Goal: Information Seeking & Learning: Learn about a topic

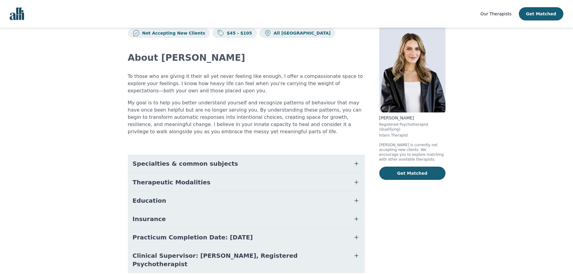
scroll to position [30, 0]
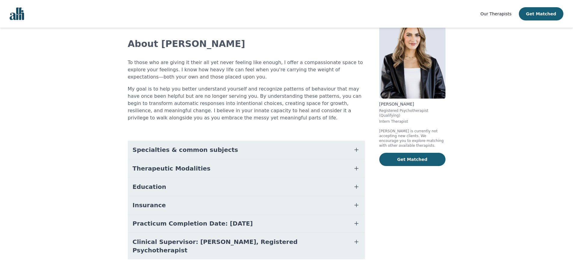
click at [280, 152] on button "Specialties & common subjects" at bounding box center [246, 150] width 237 height 18
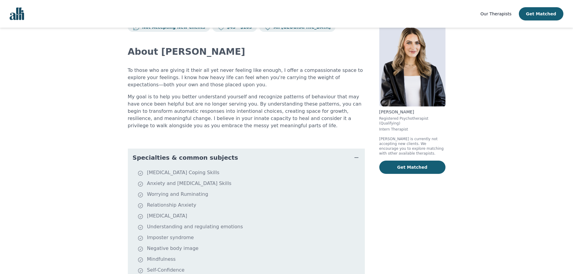
scroll to position [31, 0]
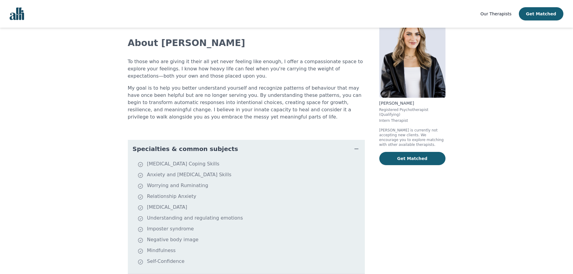
click at [277, 153] on button "Specialties & common subjects" at bounding box center [246, 149] width 237 height 18
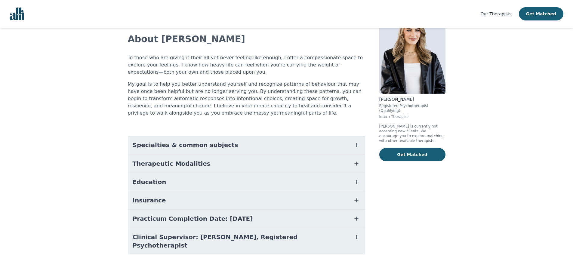
scroll to position [36, 0]
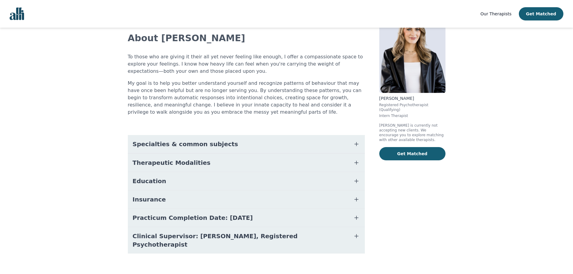
click at [266, 157] on button "Therapeutic Modalities" at bounding box center [246, 163] width 237 height 18
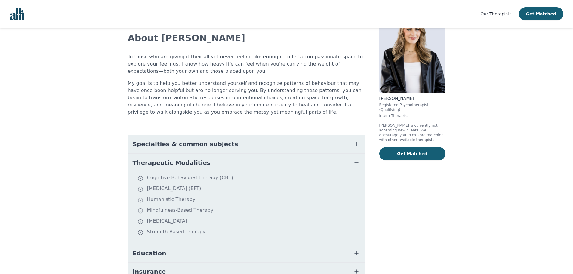
click at [265, 158] on button "Therapeutic Modalities" at bounding box center [246, 163] width 237 height 18
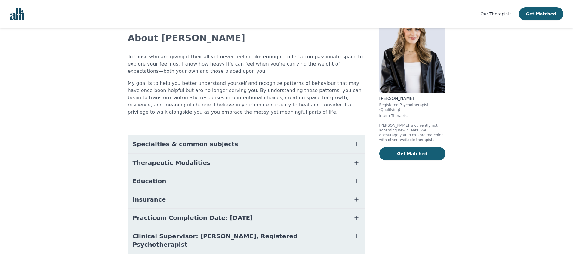
click at [256, 181] on button "Education" at bounding box center [246, 181] width 237 height 18
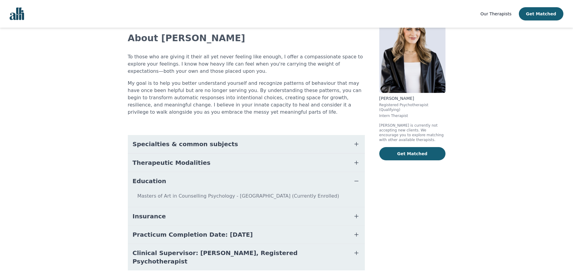
click at [256, 181] on button "Education" at bounding box center [246, 181] width 237 height 18
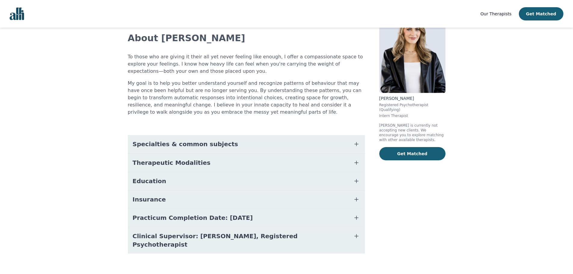
click at [271, 216] on button "Practicum Completion Date: [DATE]" at bounding box center [246, 218] width 237 height 18
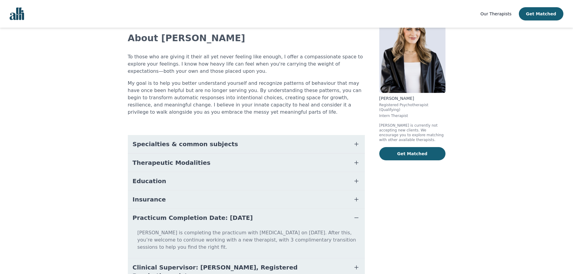
click at [271, 216] on button "Practicum Completion Date: [DATE]" at bounding box center [246, 218] width 237 height 18
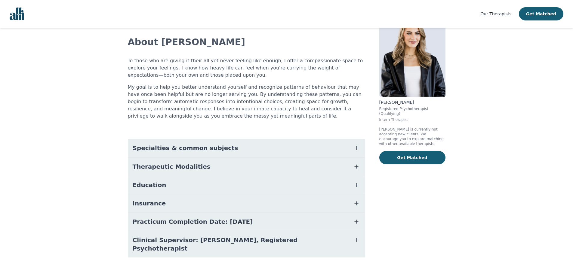
scroll to position [0, 0]
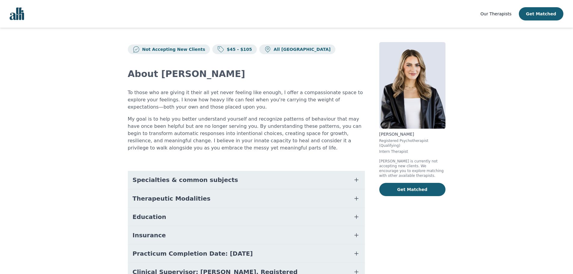
click at [16, 20] on img "Global" at bounding box center [17, 14] width 14 height 13
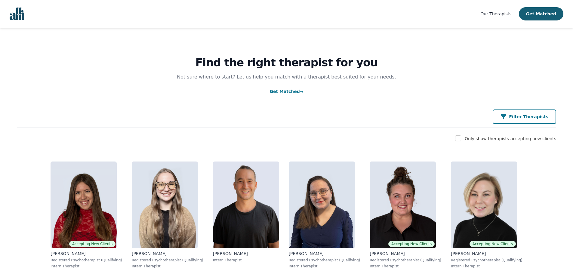
click at [517, 118] on div "Filter Therapists" at bounding box center [525, 117] width 48 height 6
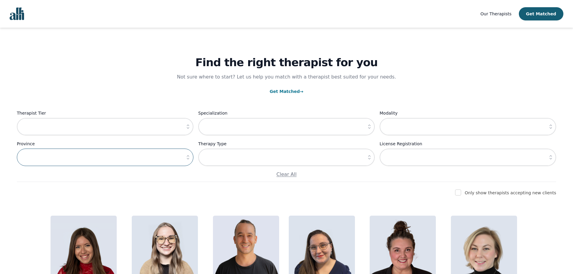
click at [133, 153] on input "text" at bounding box center [105, 157] width 177 height 17
type input "Ontario"
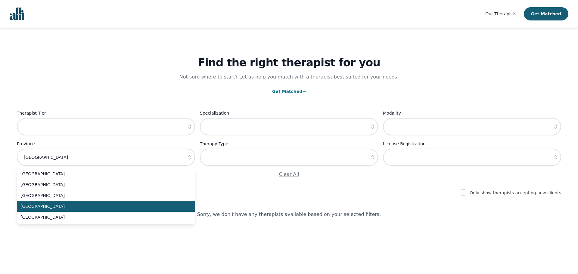
click at [79, 207] on span "Ontario" at bounding box center [102, 206] width 164 height 6
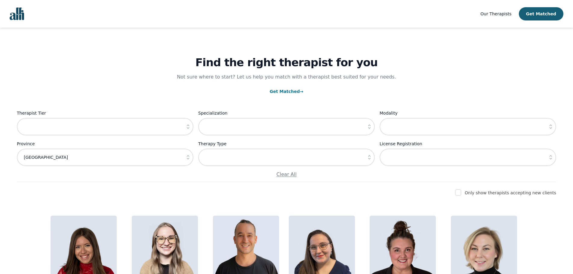
click at [165, 139] on div "Therapist Tier Specialization Modality Province Ontario Therapy Type License Re…" at bounding box center [287, 144] width 540 height 69
click at [146, 126] on input "text" at bounding box center [105, 126] width 177 height 17
click at [167, 128] on input "text" at bounding box center [105, 126] width 177 height 17
click at [254, 107] on div "Find the right therapist for you Not sure where to start? Let us help you match…" at bounding box center [287, 105] width 540 height 154
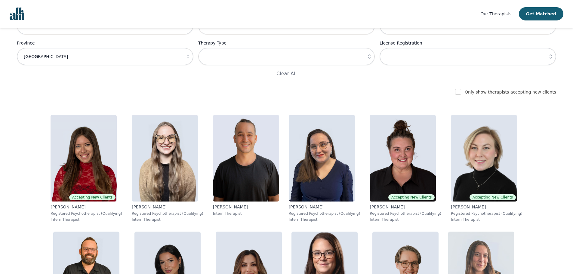
scroll to position [90, 0]
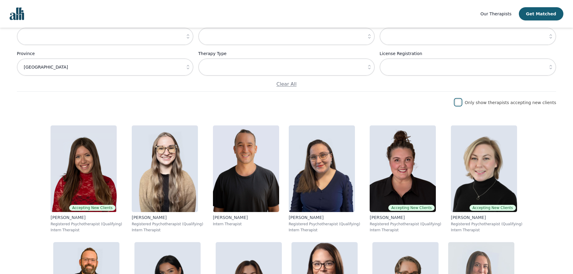
click at [461, 104] on input "checkbox" at bounding box center [458, 102] width 6 height 6
checkbox input "true"
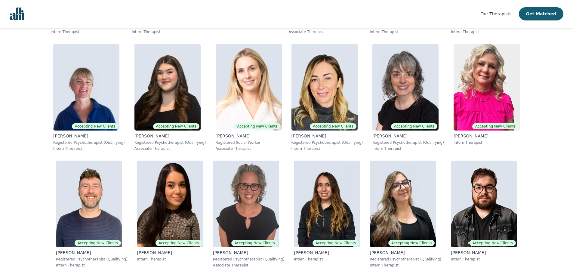
scroll to position [873, 0]
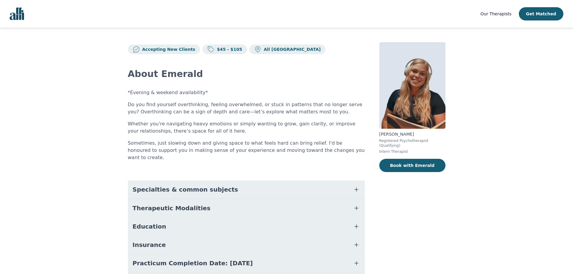
scroll to position [30, 0]
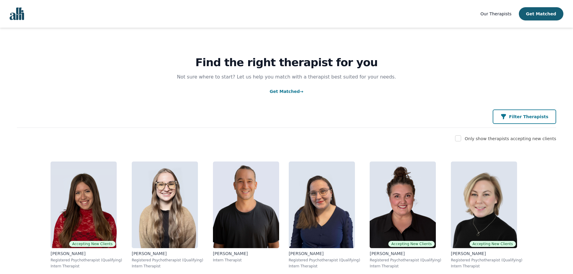
click at [522, 117] on p "Filter Therapists" at bounding box center [528, 117] width 39 height 6
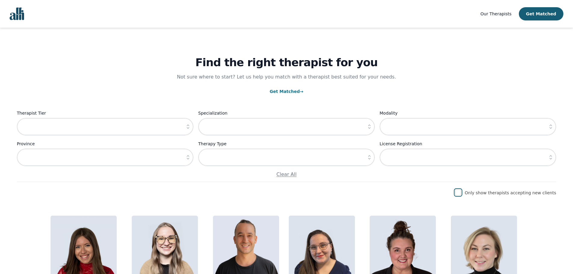
click at [461, 192] on input "checkbox" at bounding box center [458, 193] width 6 height 6
checkbox input "true"
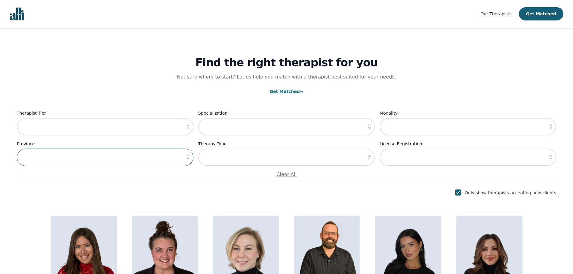
click at [140, 154] on input "text" at bounding box center [105, 157] width 177 height 17
drag, startPoint x: 189, startPoint y: 160, endPoint x: 185, endPoint y: 160, distance: 3.3
click at [187, 160] on icon "button" at bounding box center [188, 157] width 6 height 6
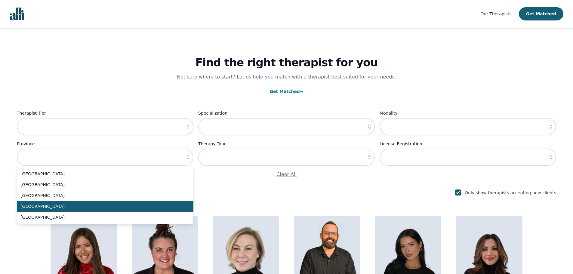
click at [78, 204] on span "Ontario" at bounding box center [101, 206] width 162 height 6
type input "Ontario"
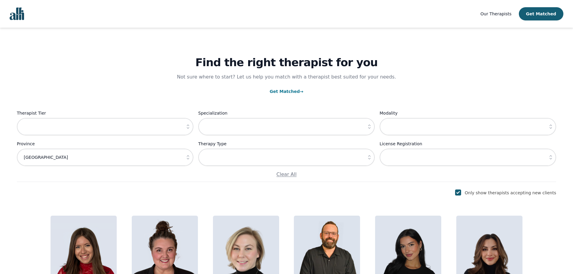
click at [190, 129] on icon "button" at bounding box center [188, 127] width 6 height 6
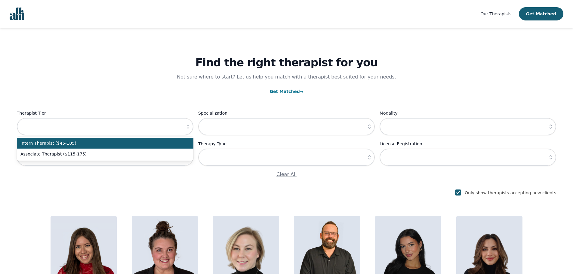
click at [170, 144] on span "Intern Therapist ($45-105)" at bounding box center [101, 143] width 162 height 6
type input "Intern Therapist ($45-105)"
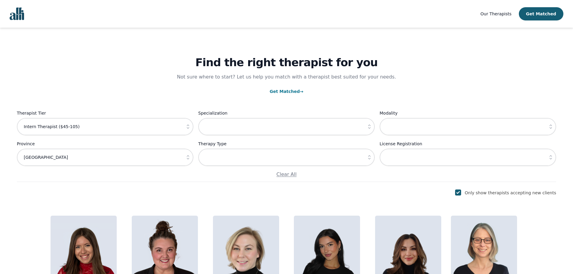
click at [373, 126] on button "button" at bounding box center [369, 126] width 11 height 17
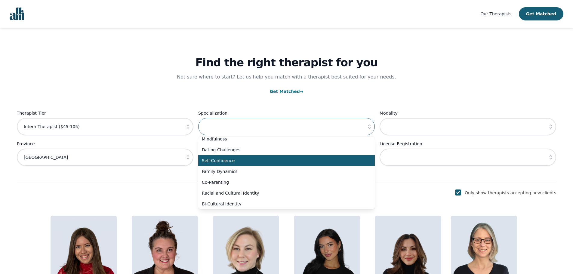
scroll to position [407, 0]
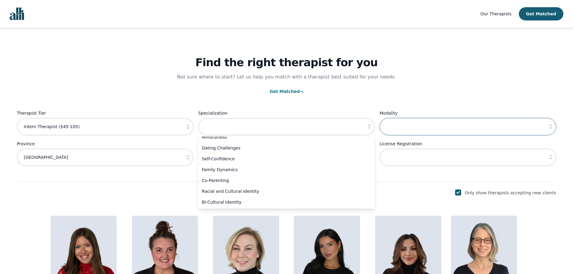
click at [420, 123] on input "text" at bounding box center [468, 126] width 177 height 17
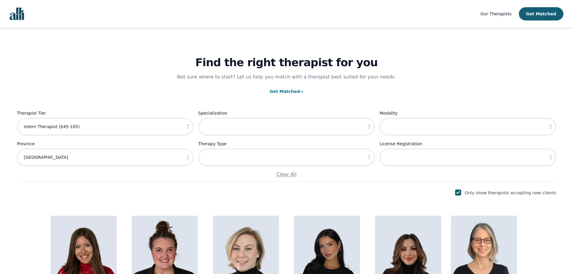
click at [548, 126] on button "button" at bounding box center [551, 126] width 11 height 17
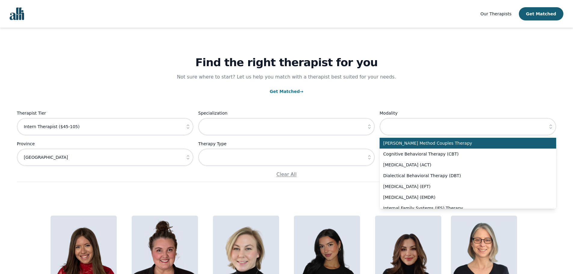
click at [548, 126] on button "button" at bounding box center [551, 126] width 11 height 17
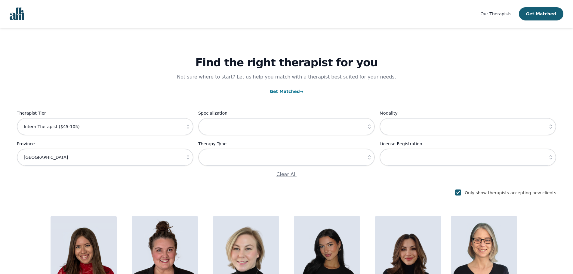
click at [366, 159] on button "button" at bounding box center [369, 157] width 11 height 17
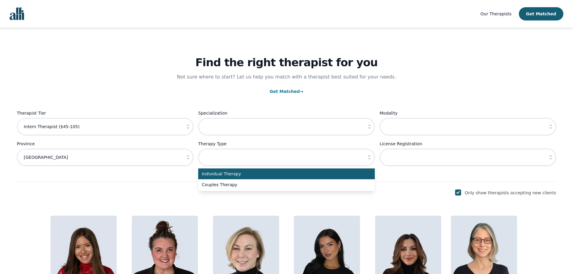
click at [339, 172] on span "Individual Therapy" at bounding box center [283, 174] width 162 height 6
type input "Individual Therapy"
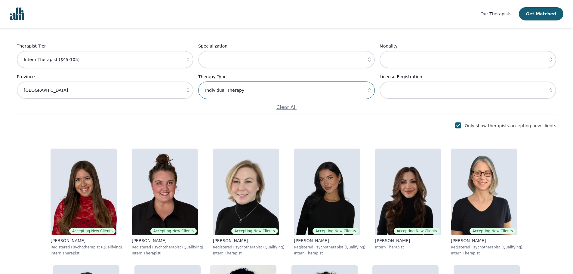
scroll to position [60, 0]
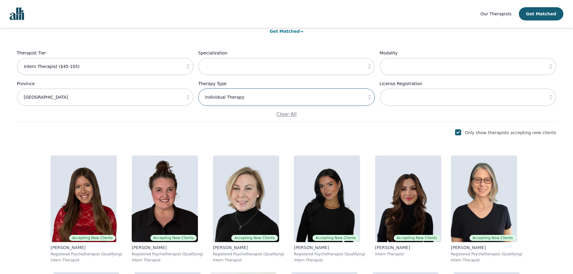
click at [276, 99] on input "Individual Therapy" at bounding box center [286, 97] width 177 height 17
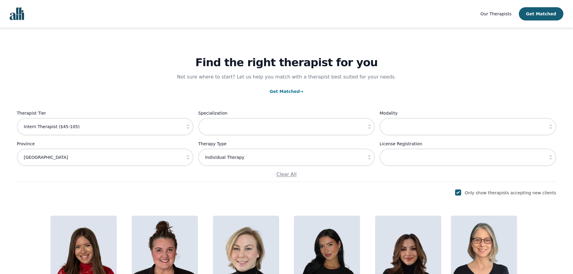
click at [205, 98] on div "Find the right therapist for you Not sure where to start? Let us help you match…" at bounding box center [287, 105] width 540 height 154
click at [396, 192] on div "Only show therapists accepting new clients" at bounding box center [287, 192] width 540 height 7
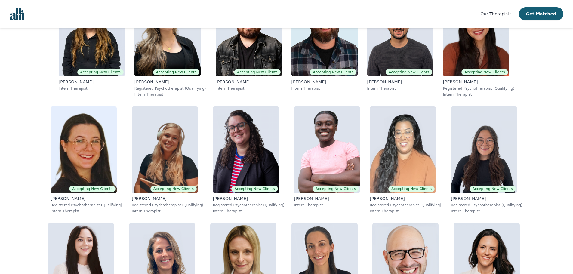
scroll to position [897, 0]
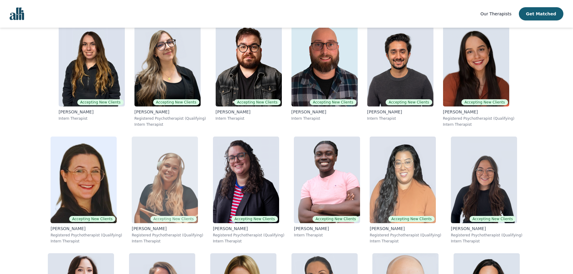
click at [152, 137] on img at bounding box center [165, 180] width 66 height 87
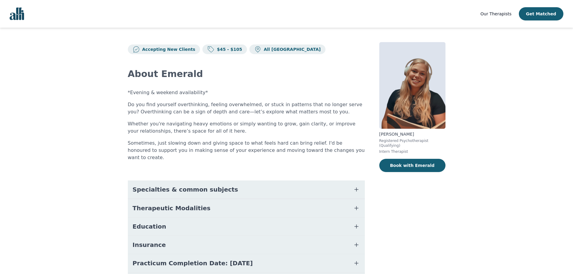
click at [212, 185] on span "Specialties & common subjects" at bounding box center [186, 189] width 106 height 8
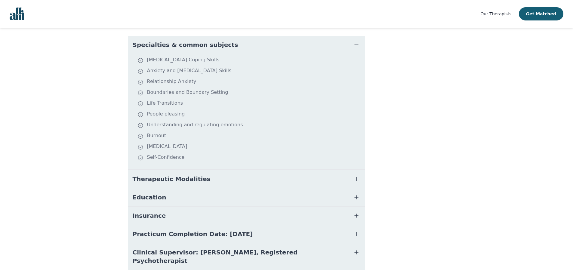
scroll to position [154, 0]
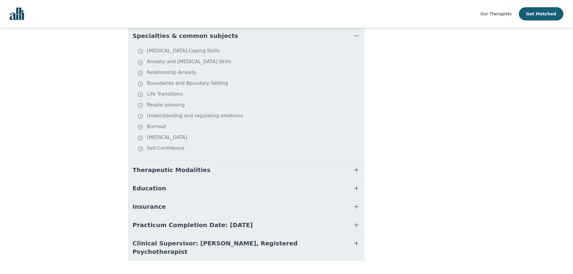
click at [207, 166] on button "Therapeutic Modalities" at bounding box center [246, 170] width 237 height 18
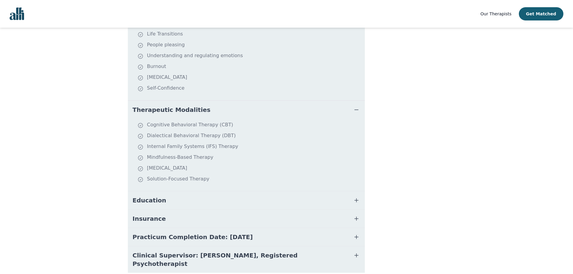
click at [208, 191] on button "Education" at bounding box center [246, 200] width 237 height 18
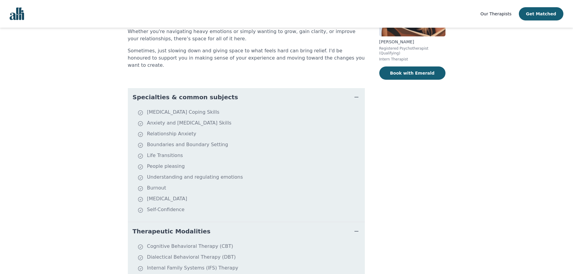
scroll to position [243, 0]
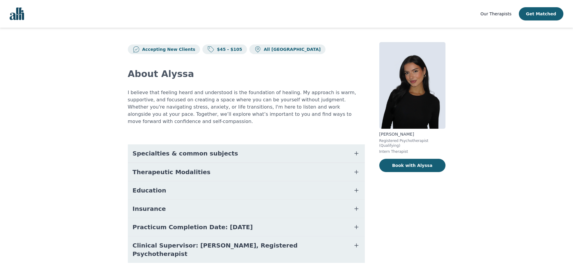
click at [287, 145] on button "Specialties & common subjects" at bounding box center [246, 153] width 237 height 18
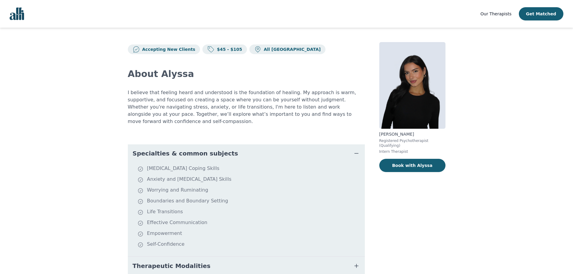
click at [288, 144] on button "Specialties & common subjects" at bounding box center [246, 153] width 237 height 18
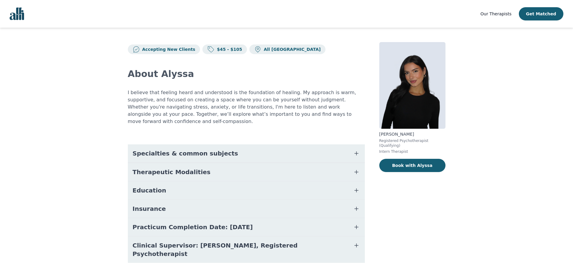
click at [250, 241] on span "Clinical Supervisor: Gillian Inksetter, Registered Psychotherapist" at bounding box center [239, 249] width 213 height 17
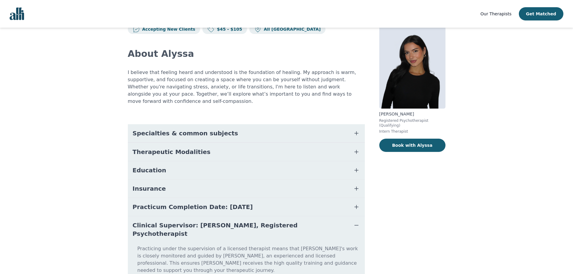
scroll to position [33, 0]
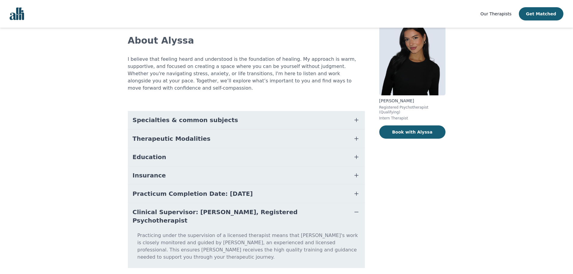
click at [285, 210] on button "Clinical Supervisor: Gillian Inksetter, Registered Psychotherapist" at bounding box center [246, 216] width 237 height 26
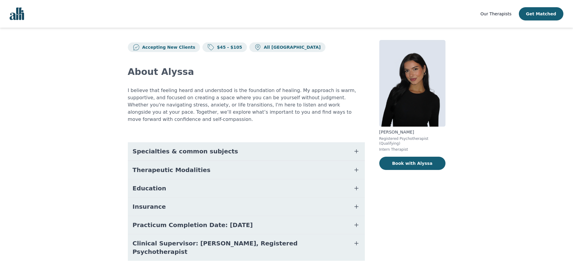
click at [272, 221] on button "Practicum Completion Date: 2025-12-19" at bounding box center [246, 225] width 237 height 18
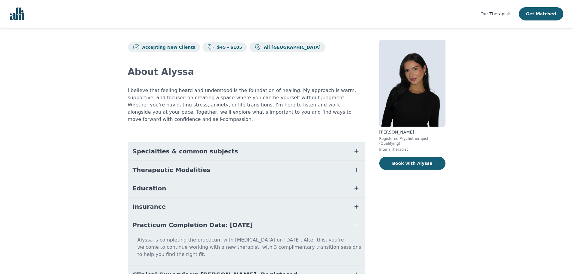
click at [281, 216] on button "Practicum Completion Date: 2025-12-19" at bounding box center [246, 225] width 237 height 18
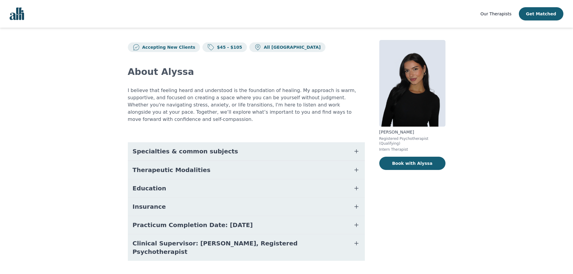
click at [274, 198] on button "Insurance" at bounding box center [246, 207] width 237 height 18
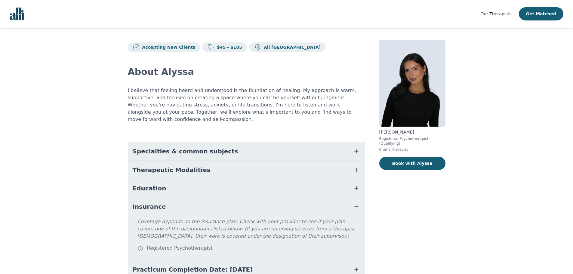
click at [274, 198] on button "Insurance" at bounding box center [246, 207] width 237 height 18
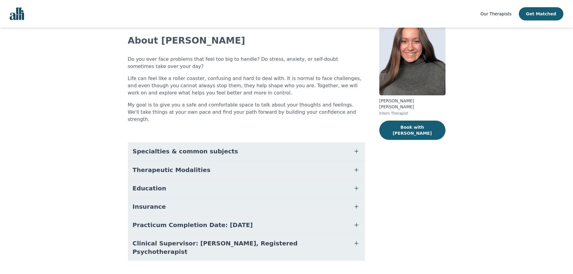
scroll to position [3, 0]
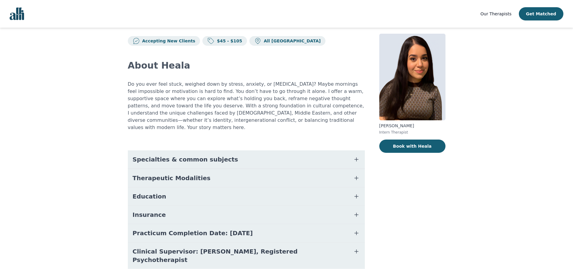
scroll to position [17, 0]
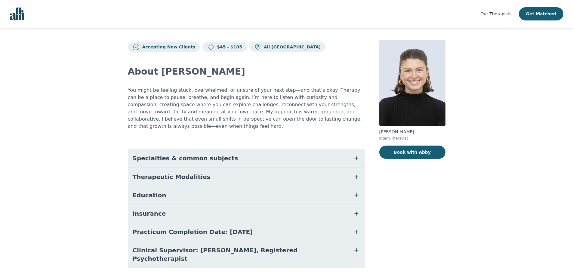
scroll to position [9, 0]
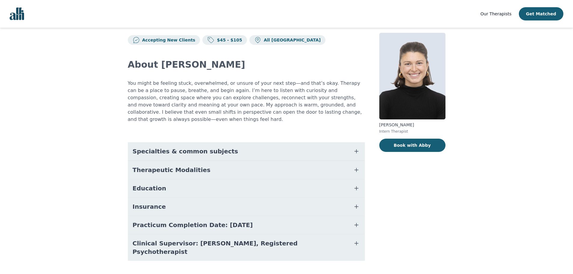
click at [308, 238] on button "Clinical Supervisor: [PERSON_NAME], Registered Psychotherapist" at bounding box center [246, 247] width 237 height 26
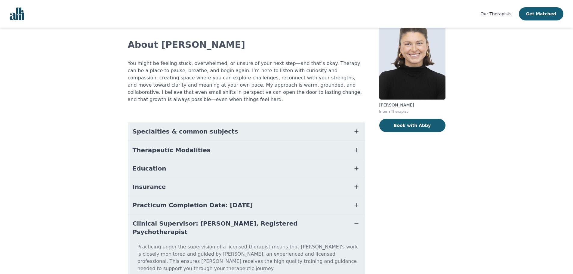
scroll to position [39, 0]
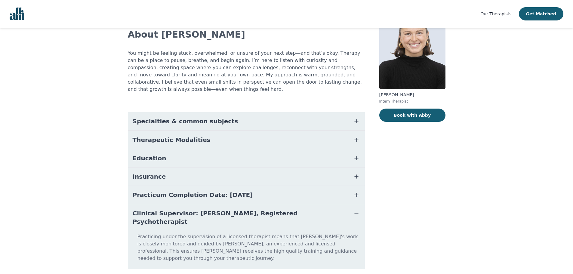
click at [309, 206] on button "Clinical Supervisor: [PERSON_NAME], Registered Psychotherapist" at bounding box center [246, 217] width 237 height 26
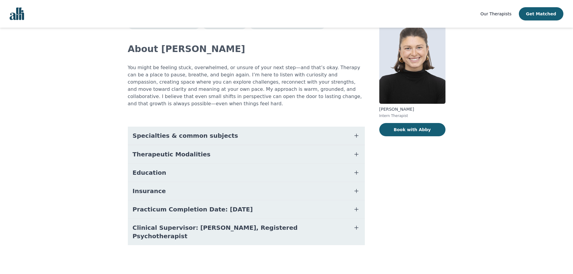
scroll to position [9, 0]
